Goal: Task Accomplishment & Management: Manage account settings

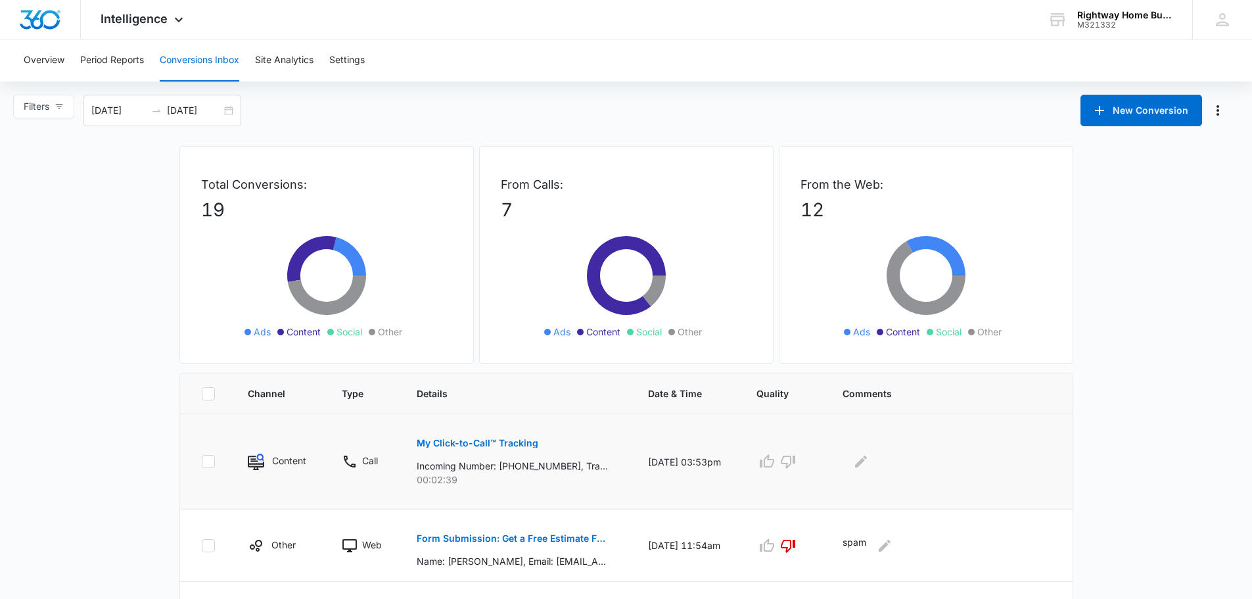
click at [457, 444] on p "My Click-to-Call™ Tracking" at bounding box center [478, 442] width 122 height 9
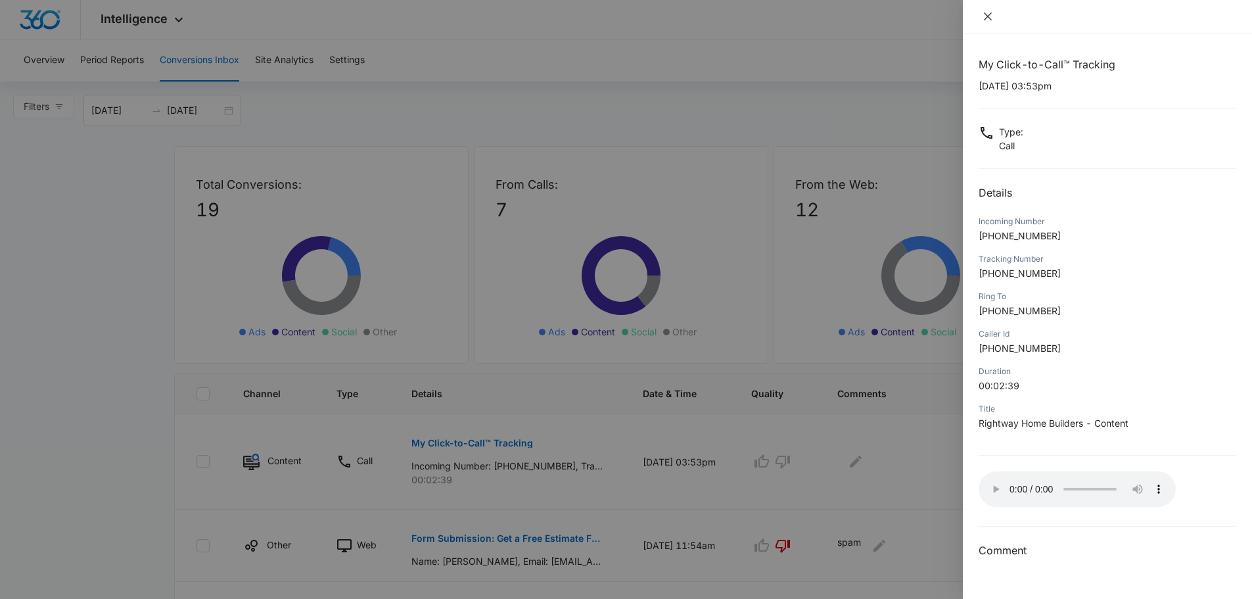
click at [989, 18] on icon "close" at bounding box center [988, 16] width 11 height 11
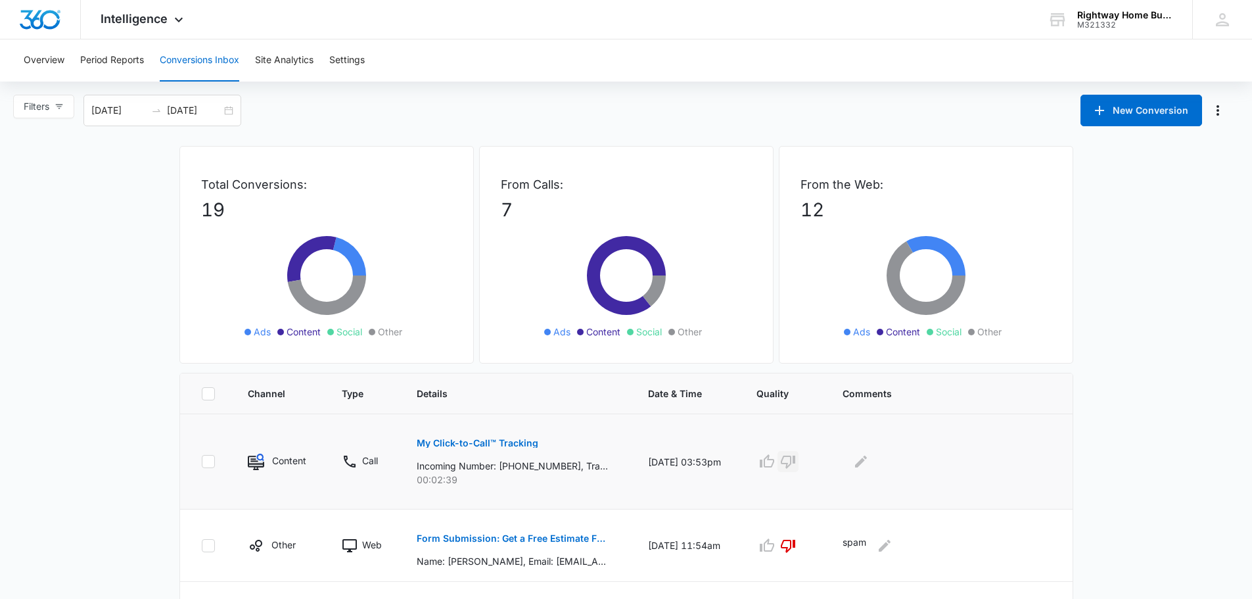
click at [787, 466] on icon "button" at bounding box center [788, 461] width 14 height 13
click at [856, 459] on icon "Edit Comments" at bounding box center [861, 461] width 12 height 12
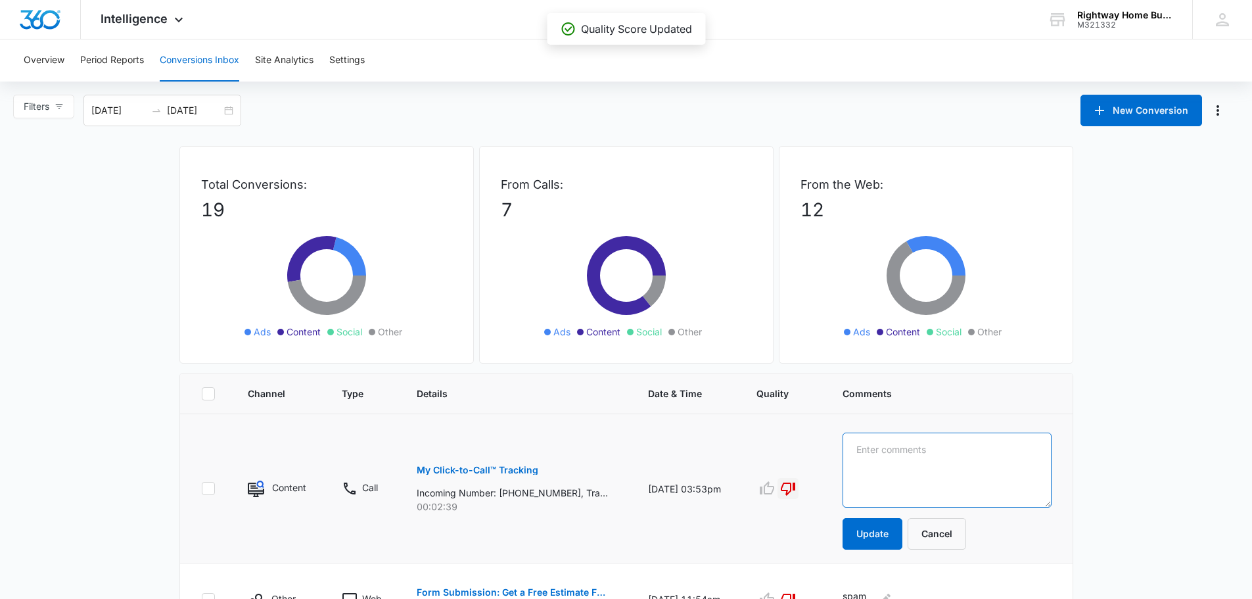
click at [856, 459] on textarea at bounding box center [947, 469] width 209 height 75
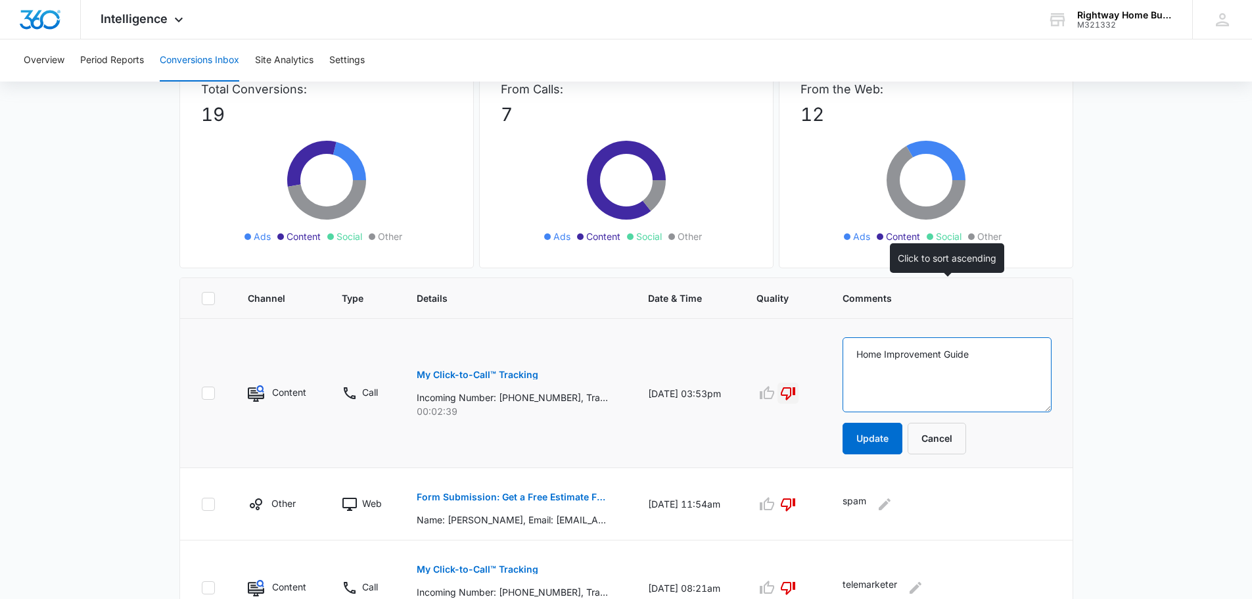
scroll to position [131, 0]
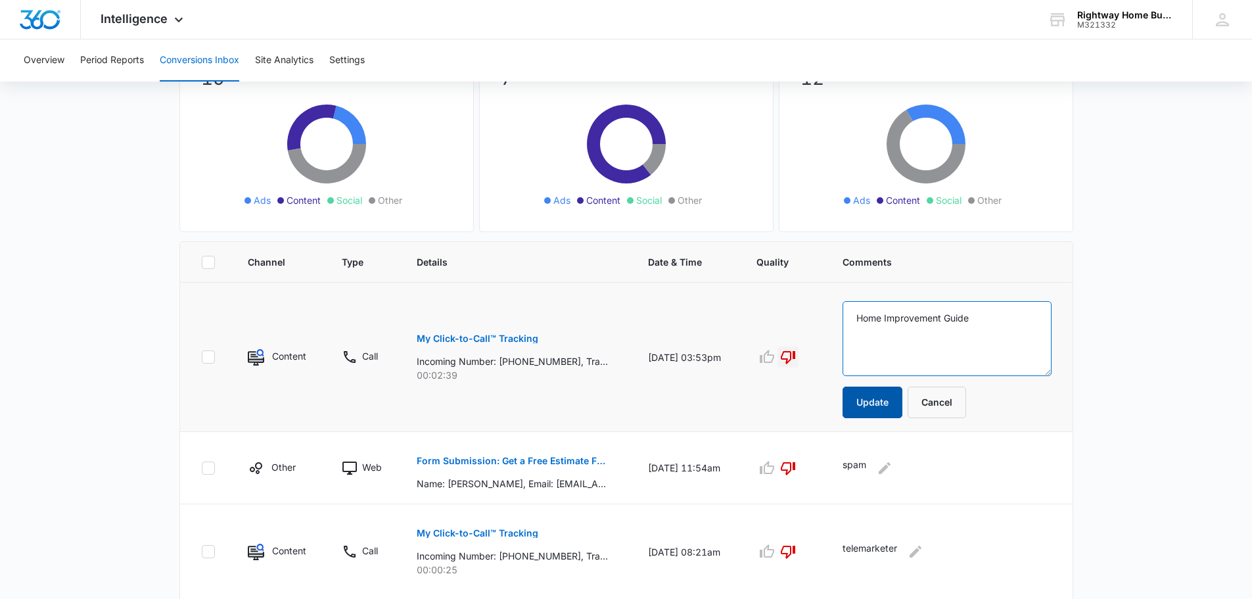
type textarea "Home Improvement Guide"
click at [870, 400] on button "Update" at bounding box center [873, 402] width 60 height 32
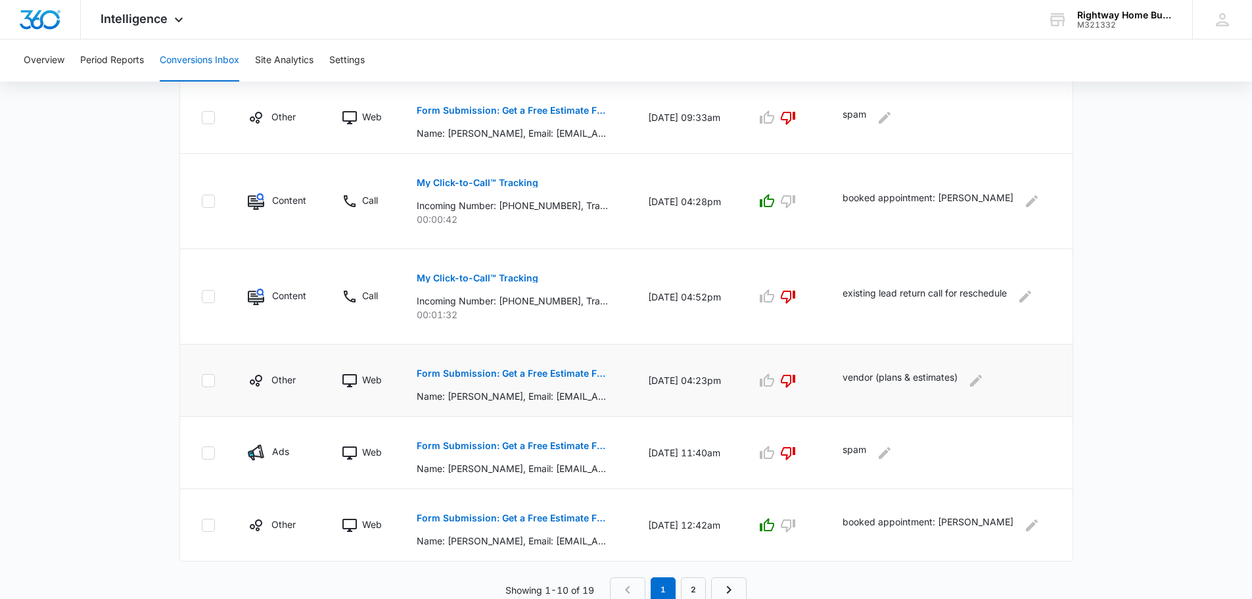
scroll to position [671, 0]
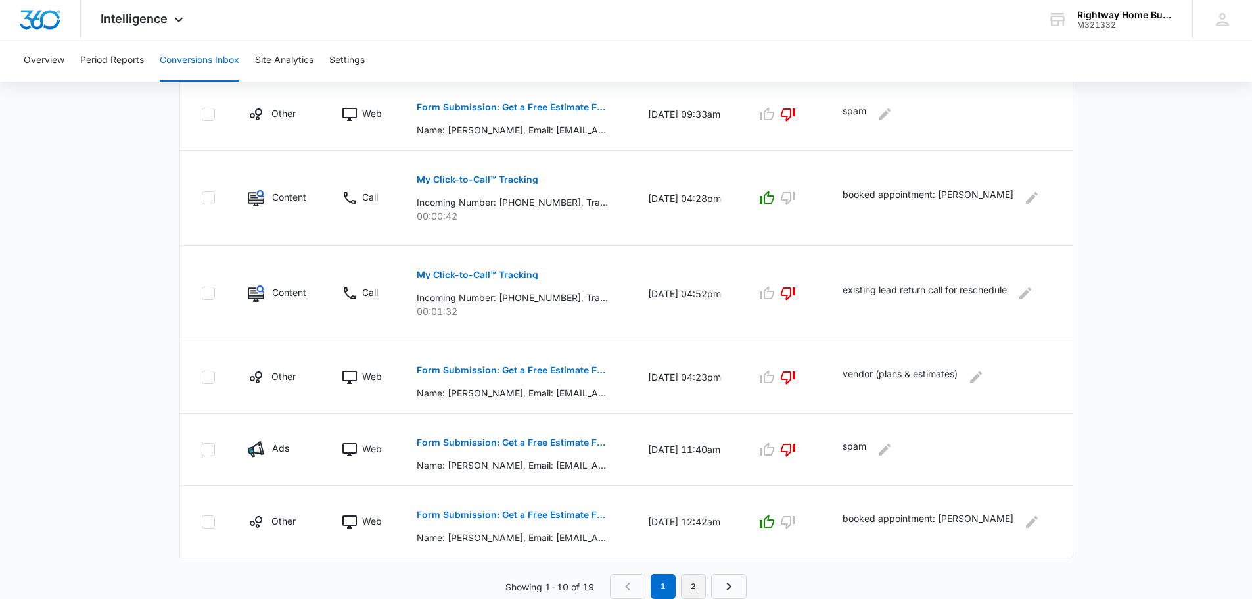
click at [697, 586] on link "2" at bounding box center [693, 586] width 25 height 25
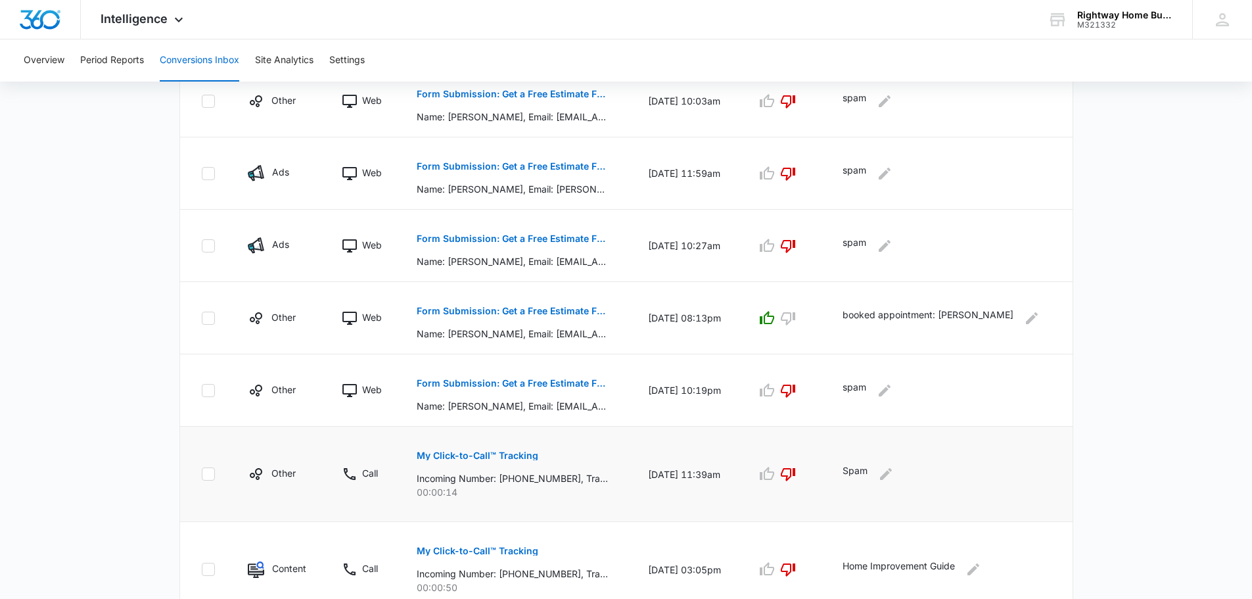
scroll to position [576, 0]
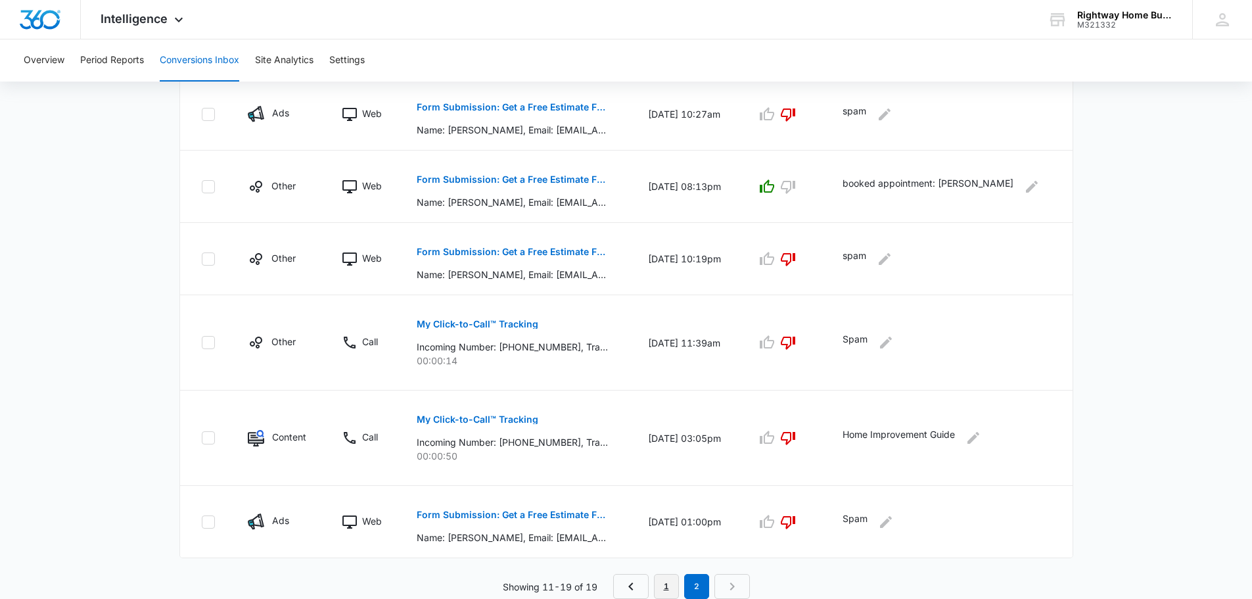
click at [675, 582] on link "1" at bounding box center [666, 586] width 25 height 25
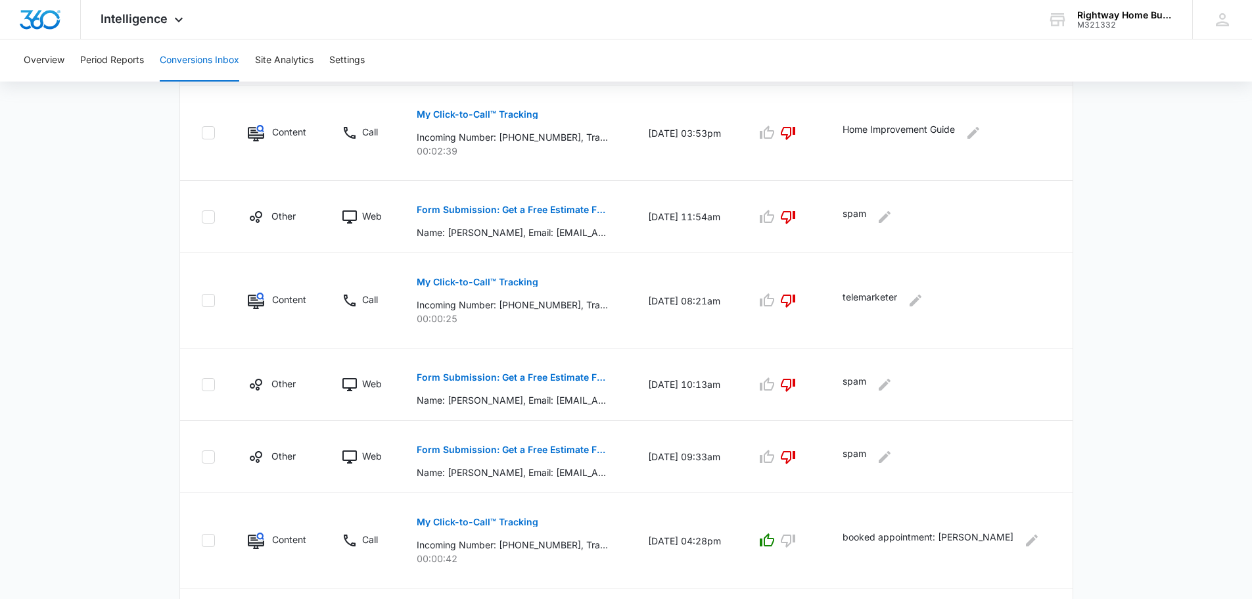
scroll to position [0, 0]
